Goal: Transaction & Acquisition: Purchase product/service

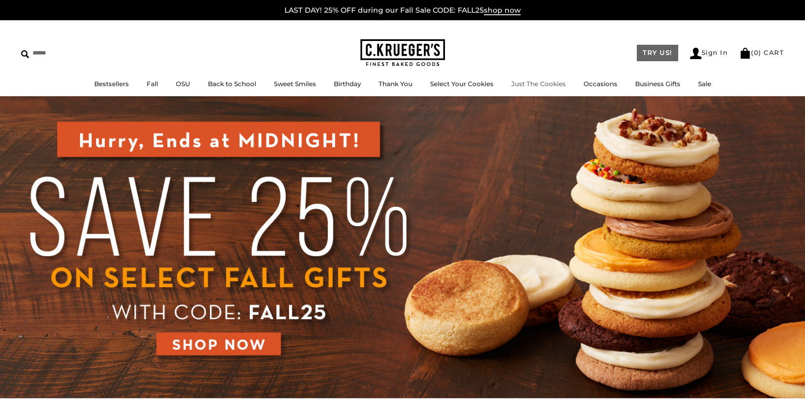
click at [654, 52] on link "TRY US!" at bounding box center [657, 53] width 41 height 16
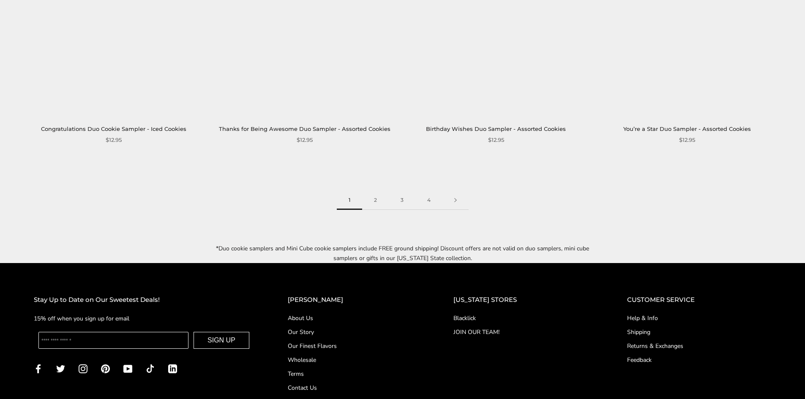
scroll to position [1380, 0]
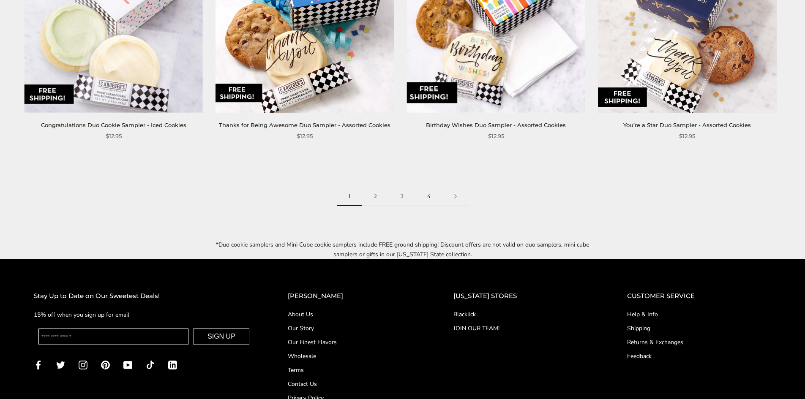
click at [432, 187] on link "4" at bounding box center [428, 196] width 27 height 19
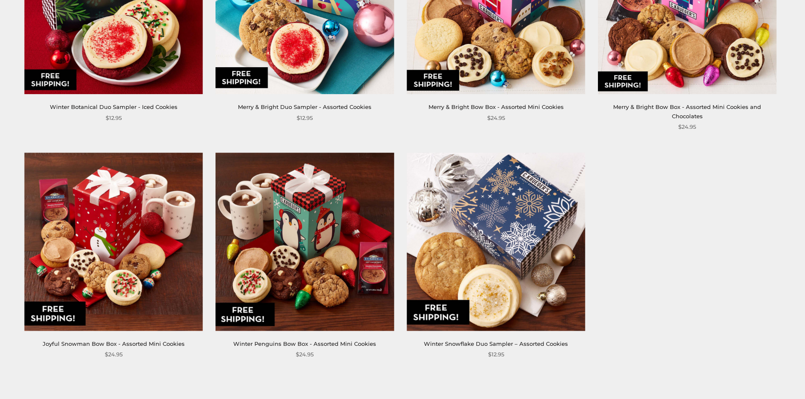
scroll to position [1166, 0]
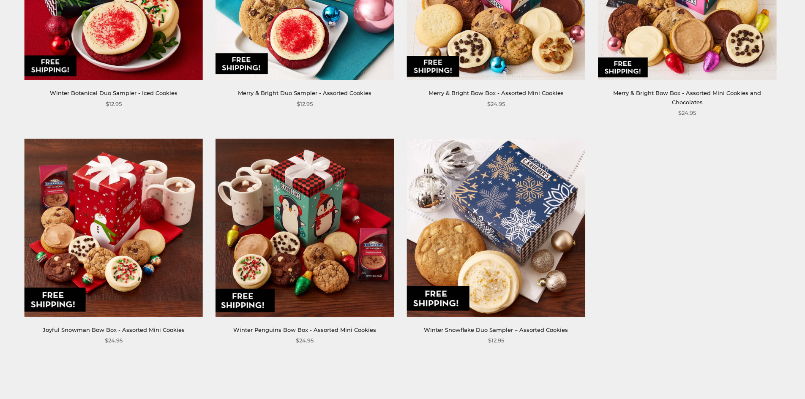
click at [306, 249] on img at bounding box center [304, 228] width 178 height 178
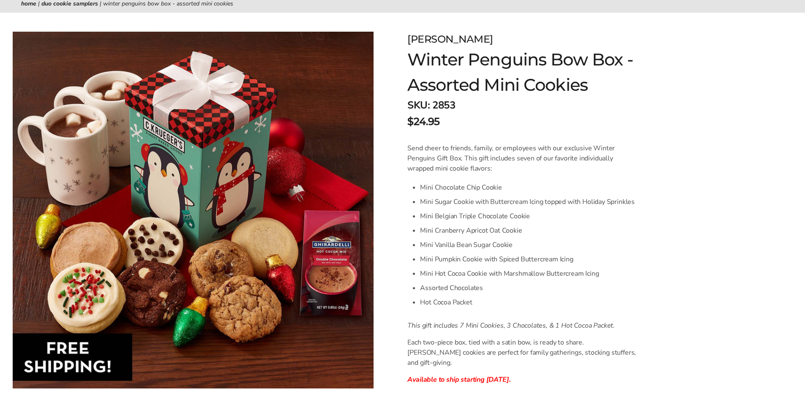
scroll to position [118, 0]
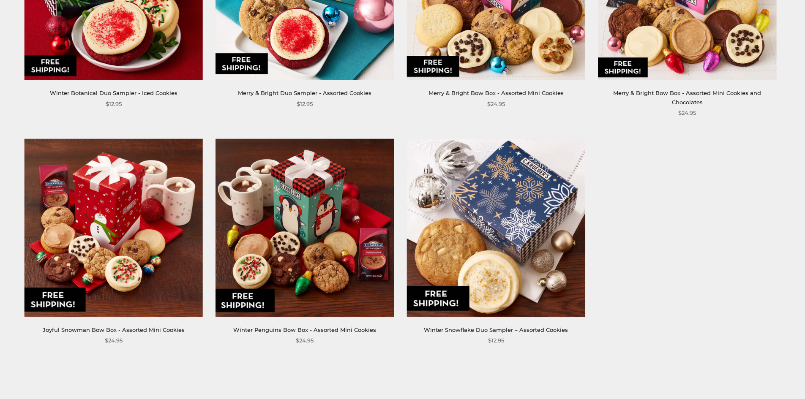
click at [91, 180] on img at bounding box center [113, 228] width 178 height 178
click at [530, 208] on img at bounding box center [496, 228] width 178 height 178
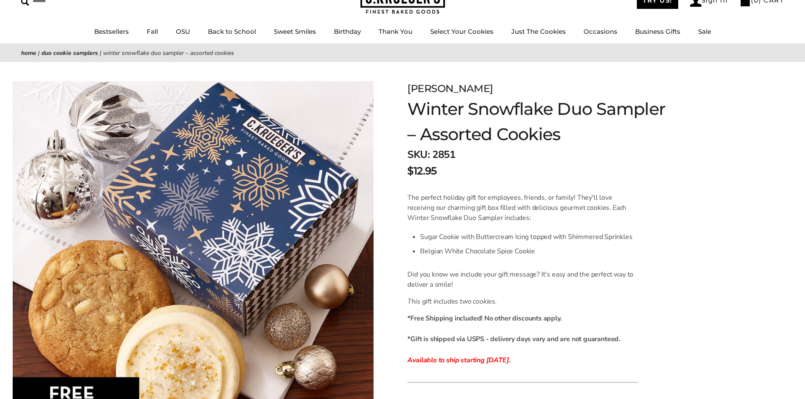
scroll to position [51, 0]
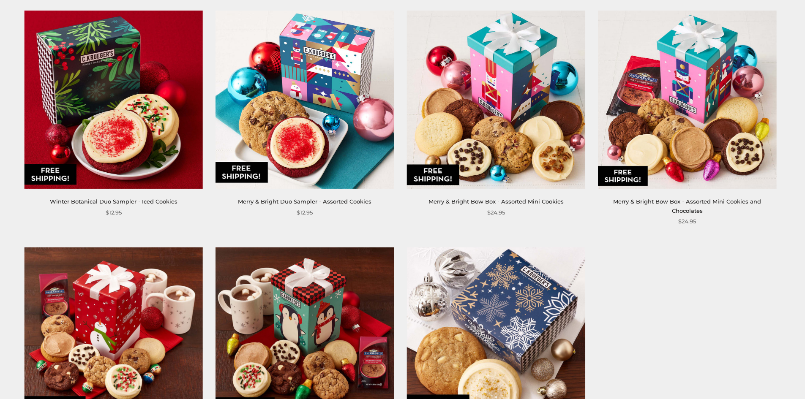
scroll to position [1031, 0]
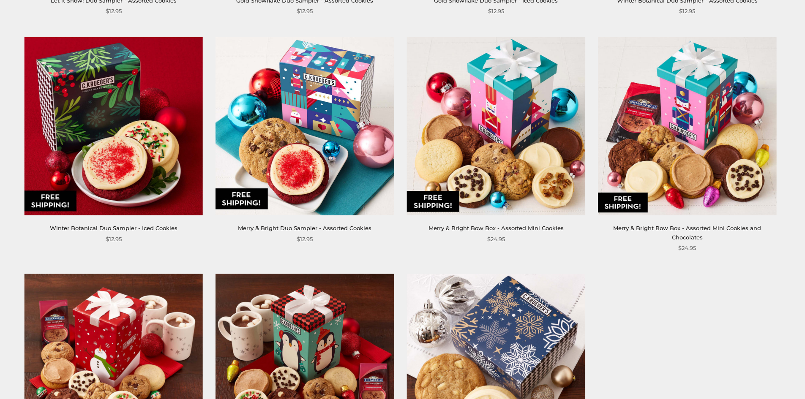
click at [475, 133] on img at bounding box center [496, 126] width 178 height 178
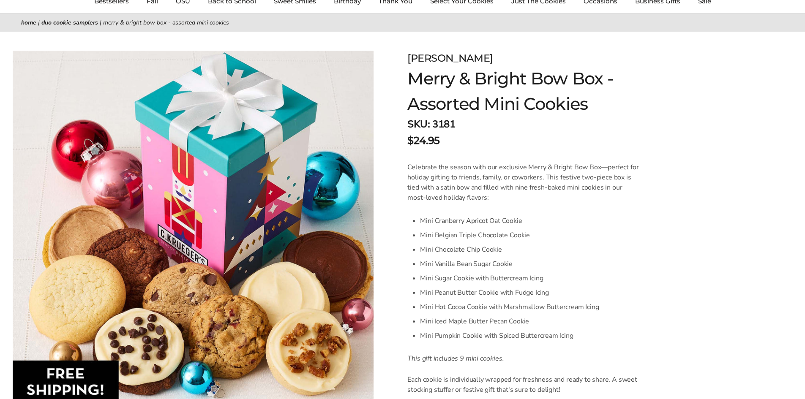
scroll to position [84, 0]
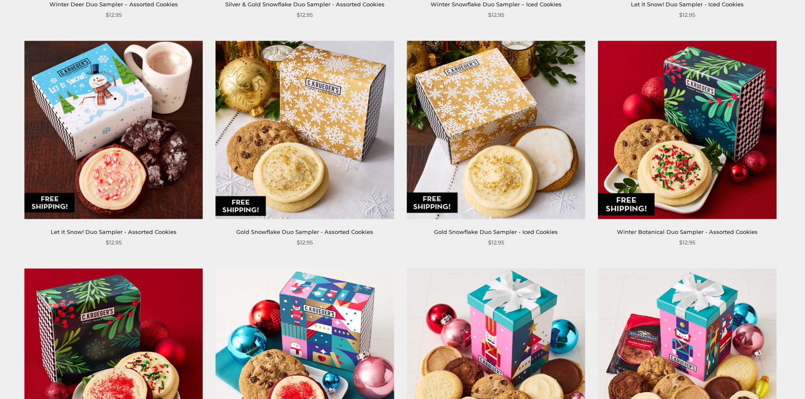
scroll to position [777, 0]
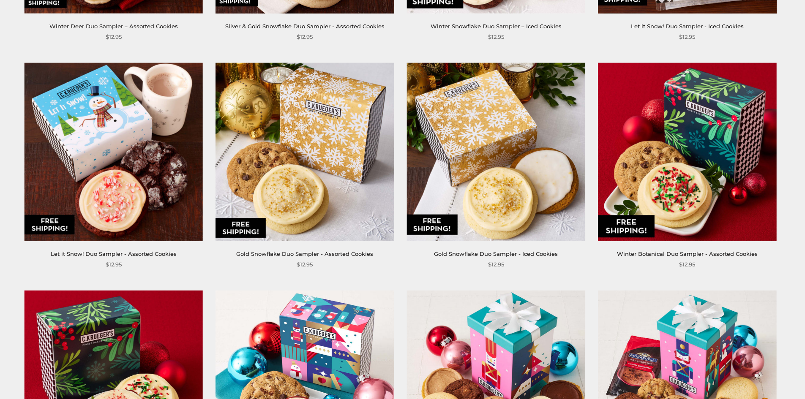
click at [506, 123] on img at bounding box center [496, 152] width 178 height 178
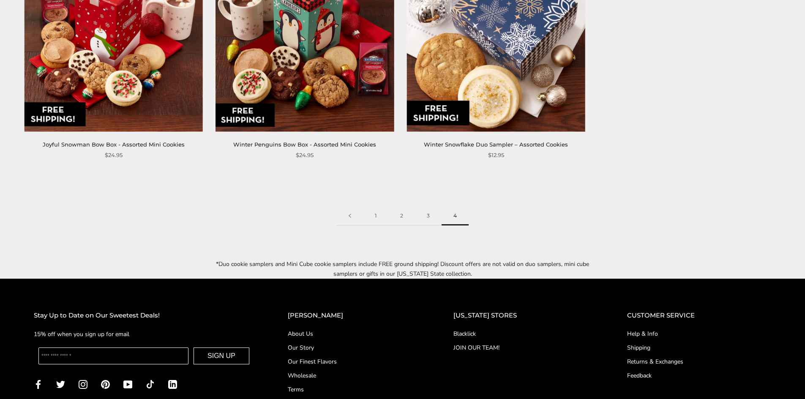
scroll to position [1352, 0]
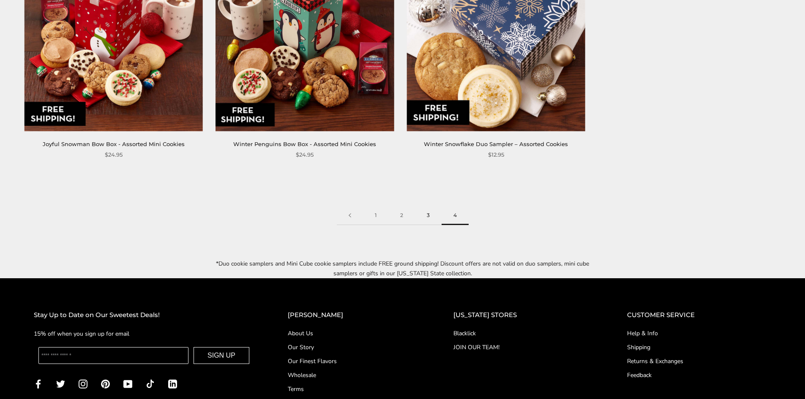
click at [428, 208] on link "3" at bounding box center [428, 215] width 27 height 19
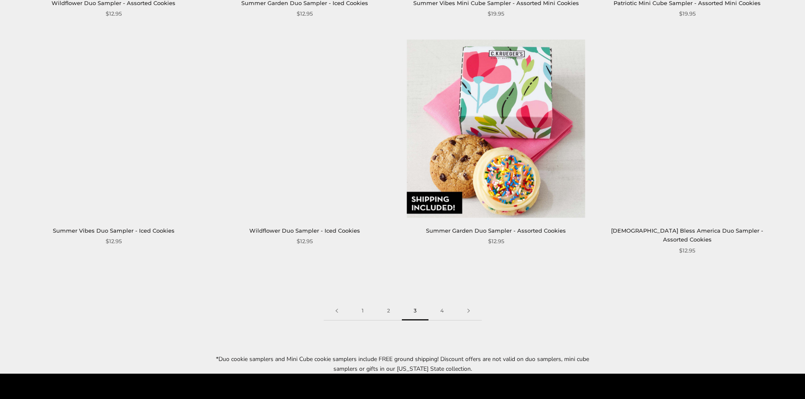
scroll to position [1284, 0]
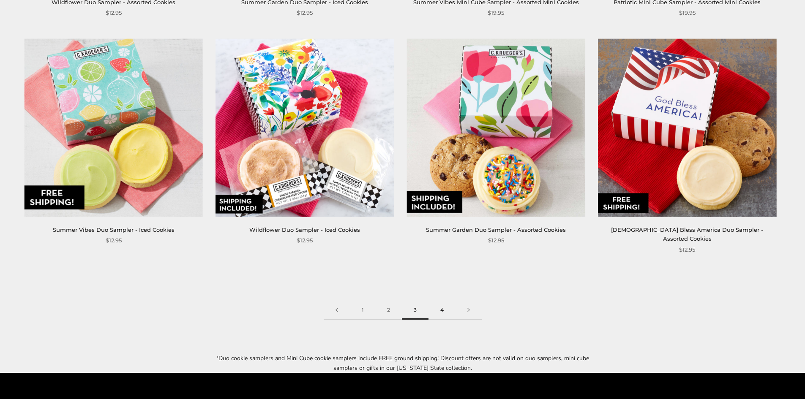
click at [444, 301] on link "4" at bounding box center [441, 310] width 27 height 19
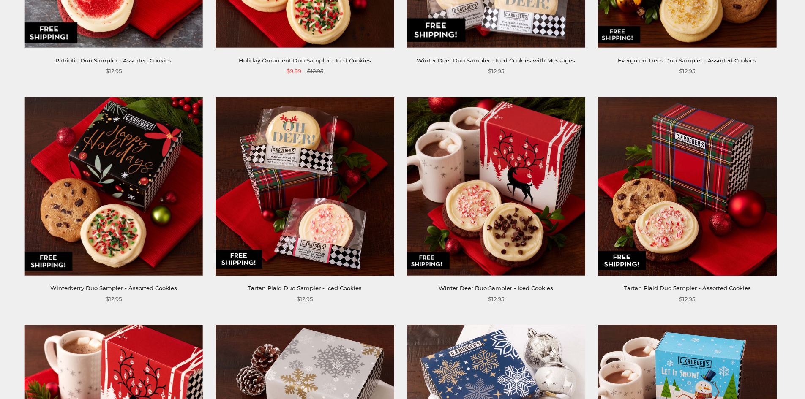
scroll to position [304, 0]
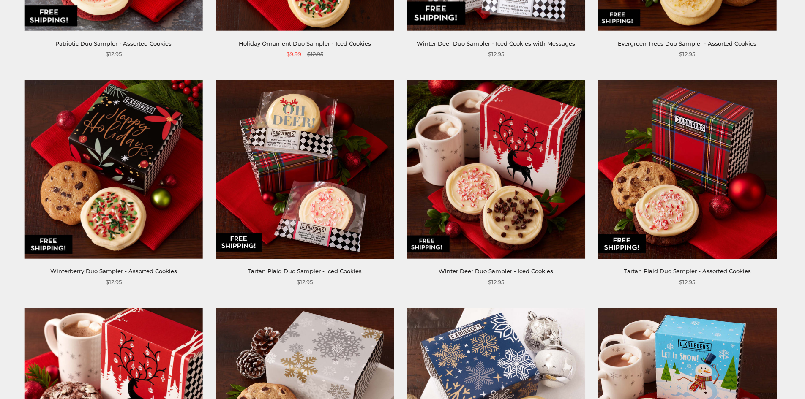
click at [540, 233] on img at bounding box center [496, 169] width 178 height 178
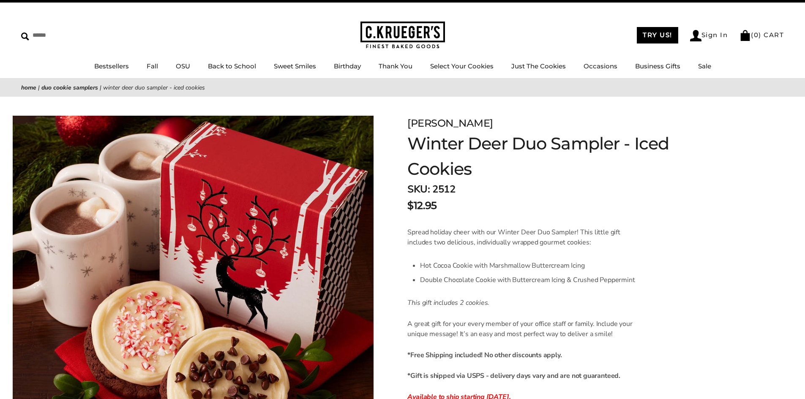
scroll to position [34, 0]
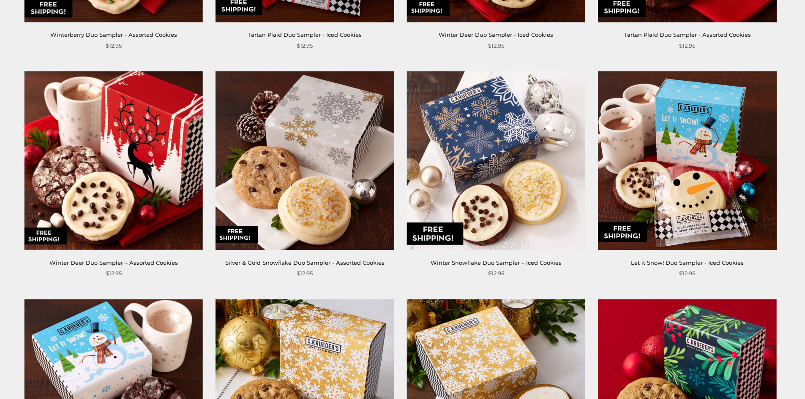
scroll to position [558, 0]
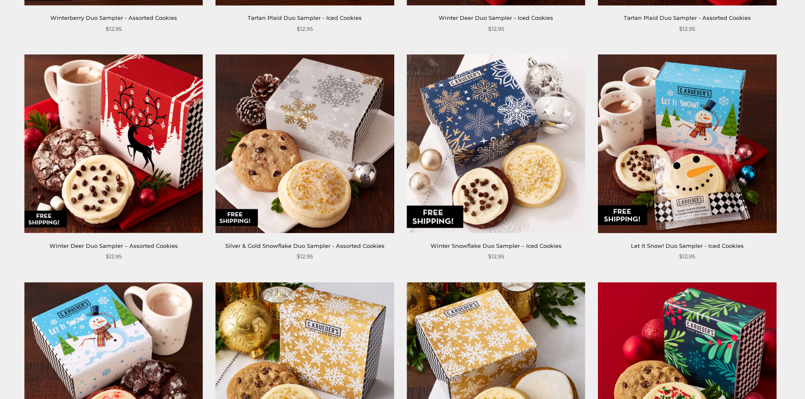
click at [109, 158] on img at bounding box center [113, 143] width 178 height 178
click at [461, 132] on img at bounding box center [496, 143] width 178 height 178
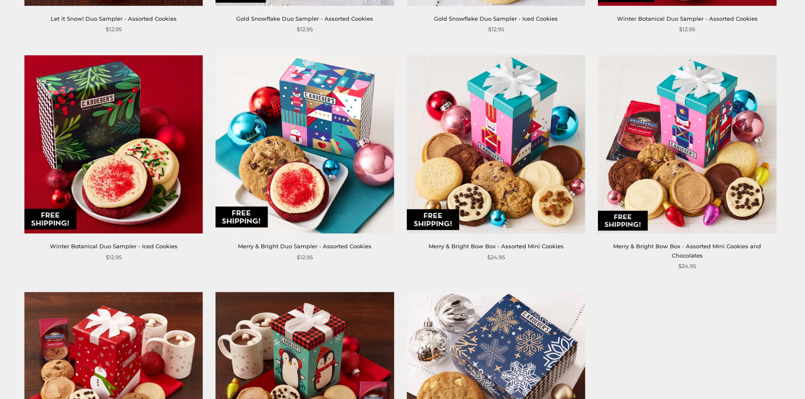
scroll to position [1014, 0]
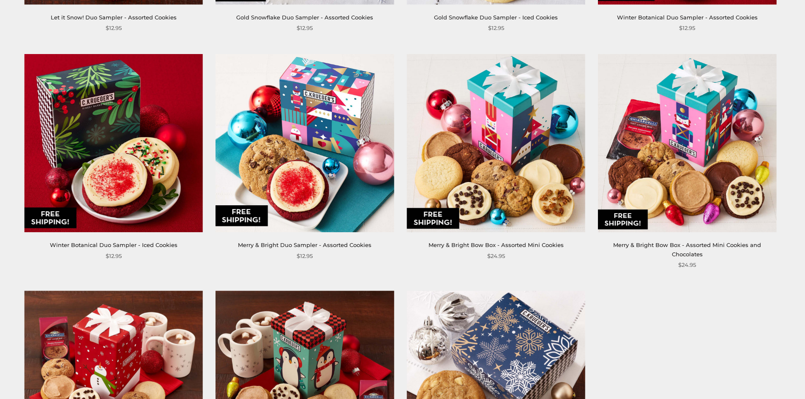
click at [246, 127] on img at bounding box center [304, 143] width 178 height 178
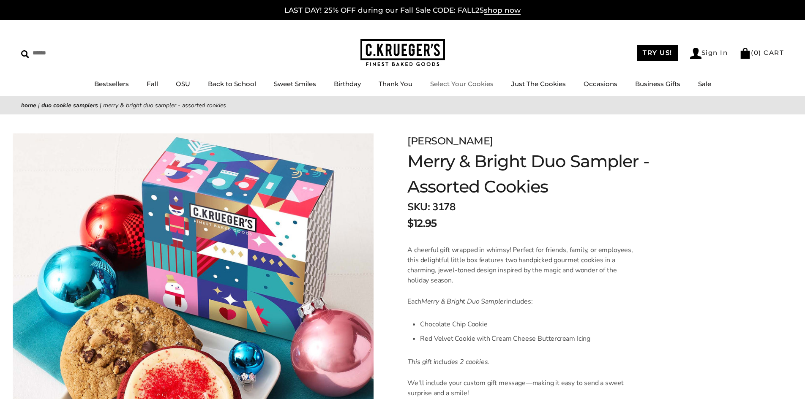
click at [479, 81] on link "Select Your Cookies" at bounding box center [461, 84] width 63 height 8
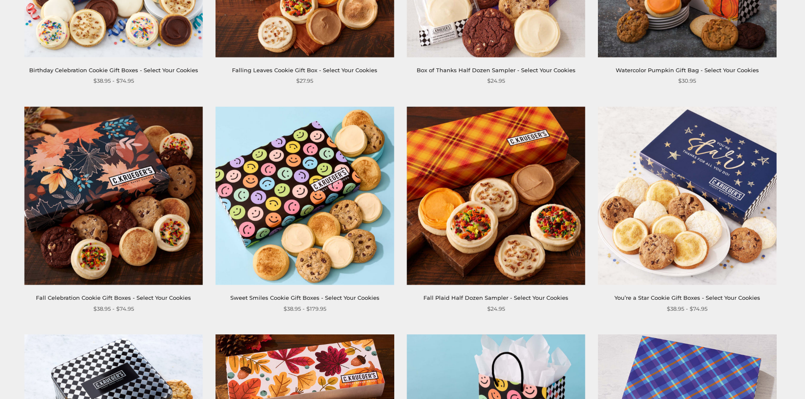
scroll to position [558, 0]
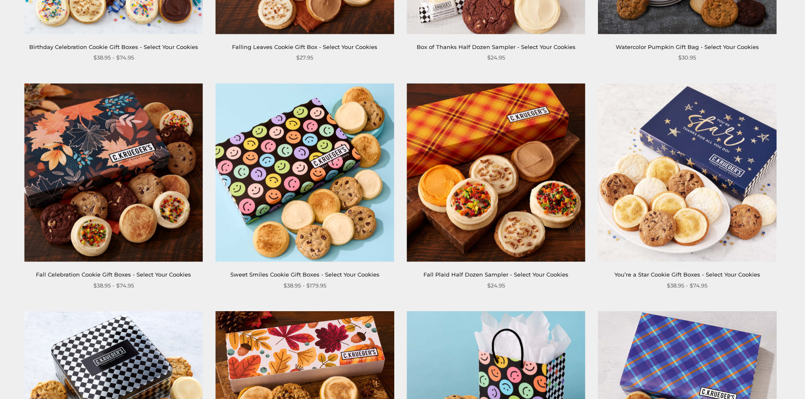
click at [515, 218] on img at bounding box center [496, 173] width 178 height 178
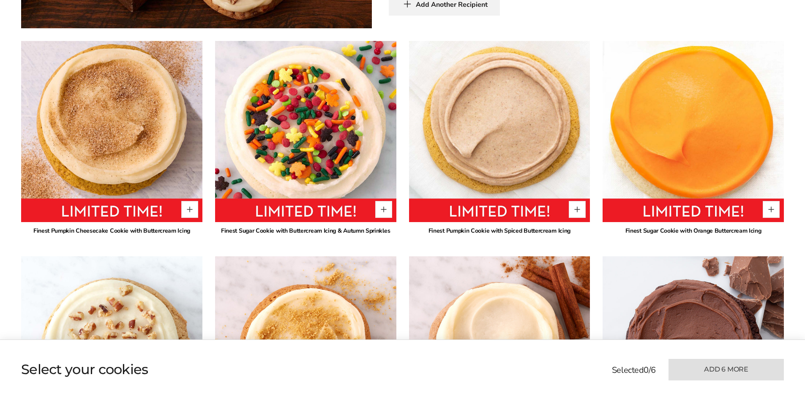
scroll to position [558, 0]
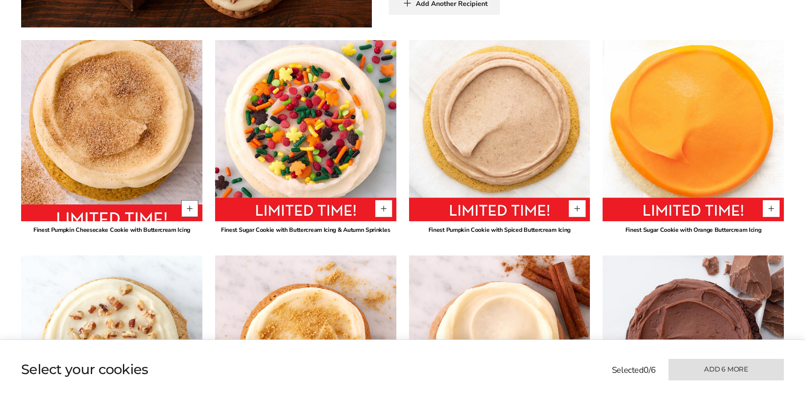
click at [190, 200] on button "Quantity button plus" at bounding box center [189, 208] width 17 height 17
type input "*"
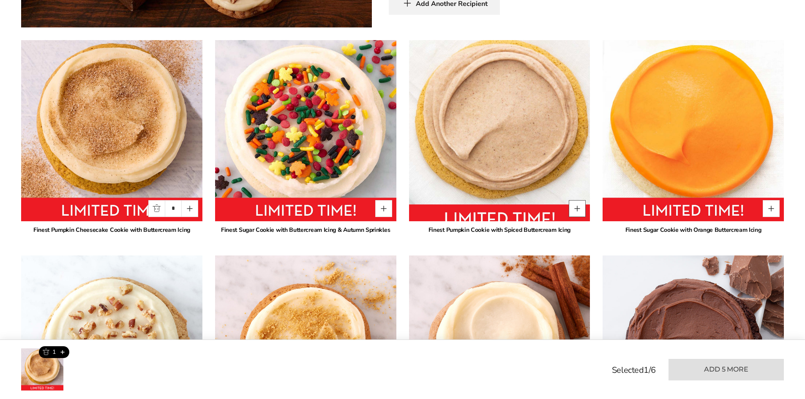
click at [577, 201] on button "Quantity button plus" at bounding box center [577, 208] width 17 height 17
type input "*"
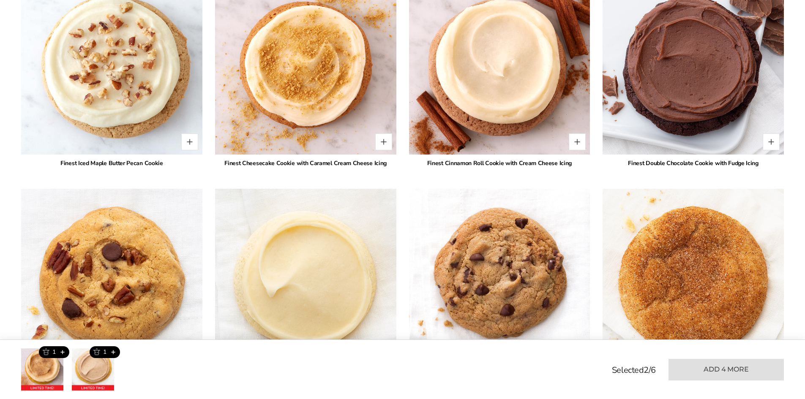
scroll to position [895, 0]
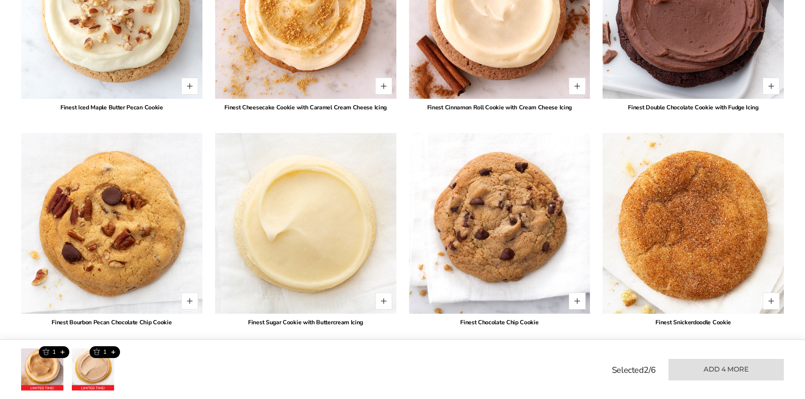
click at [781, 76] on img at bounding box center [692, 7] width 199 height 199
click at [770, 79] on button "Quantity button plus" at bounding box center [770, 86] width 17 height 17
type input "*"
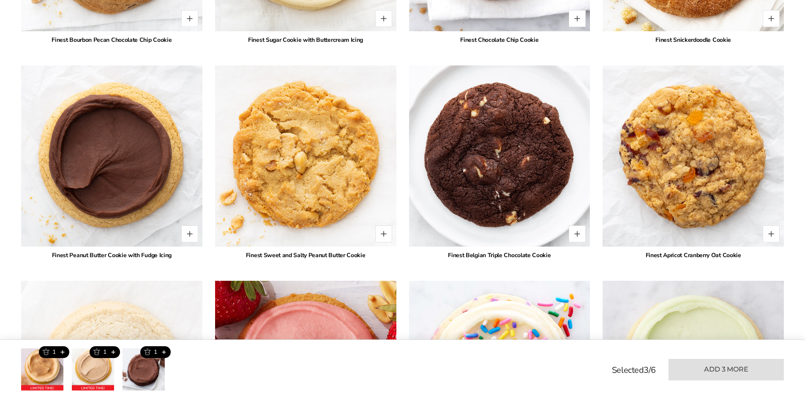
scroll to position [1183, 0]
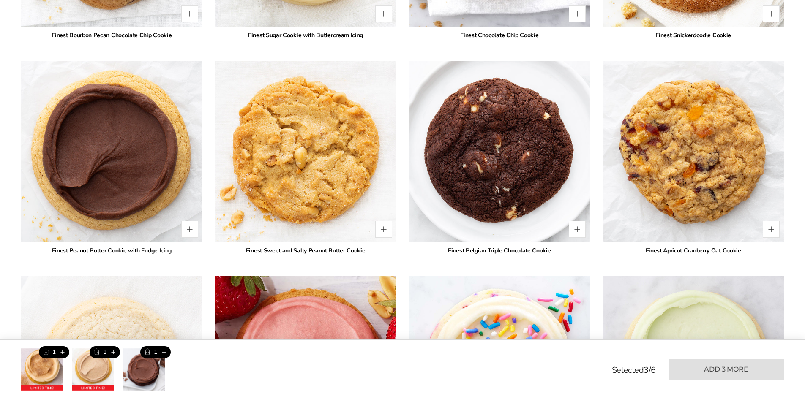
click at [180, 221] on div "*" at bounding box center [173, 229] width 50 height 17
click at [186, 225] on button "Quantity button plus" at bounding box center [189, 229] width 17 height 17
type input "*"
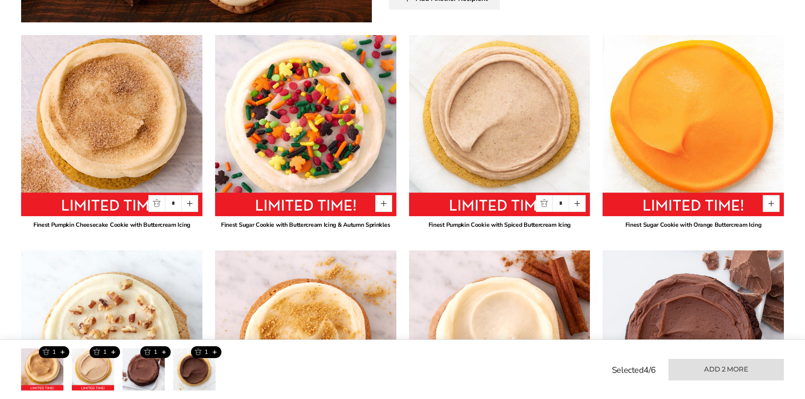
scroll to position [558, 0]
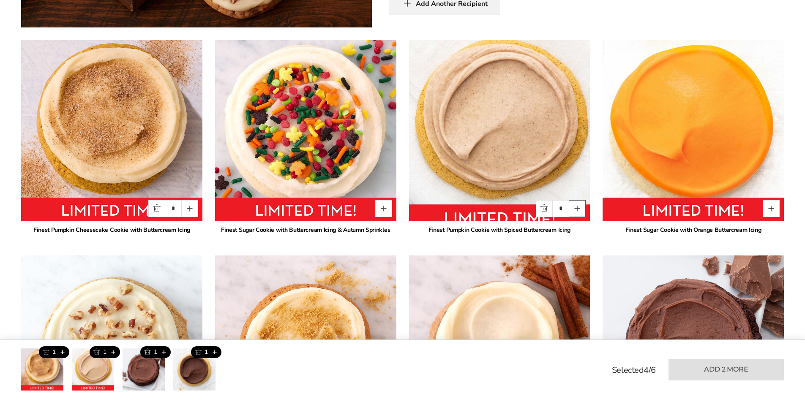
click at [576, 200] on button "Quantity button plus" at bounding box center [577, 208] width 17 height 17
type input "*"
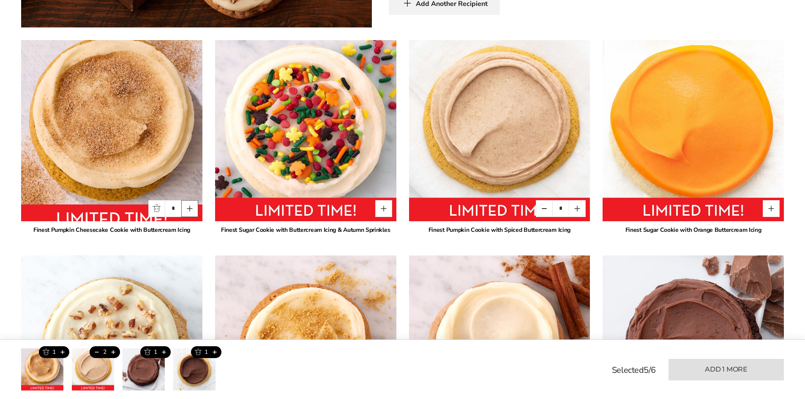
click at [189, 200] on button "Quantity button plus" at bounding box center [189, 208] width 17 height 17
type input "*"
